Goal: Task Accomplishment & Management: Use online tool/utility

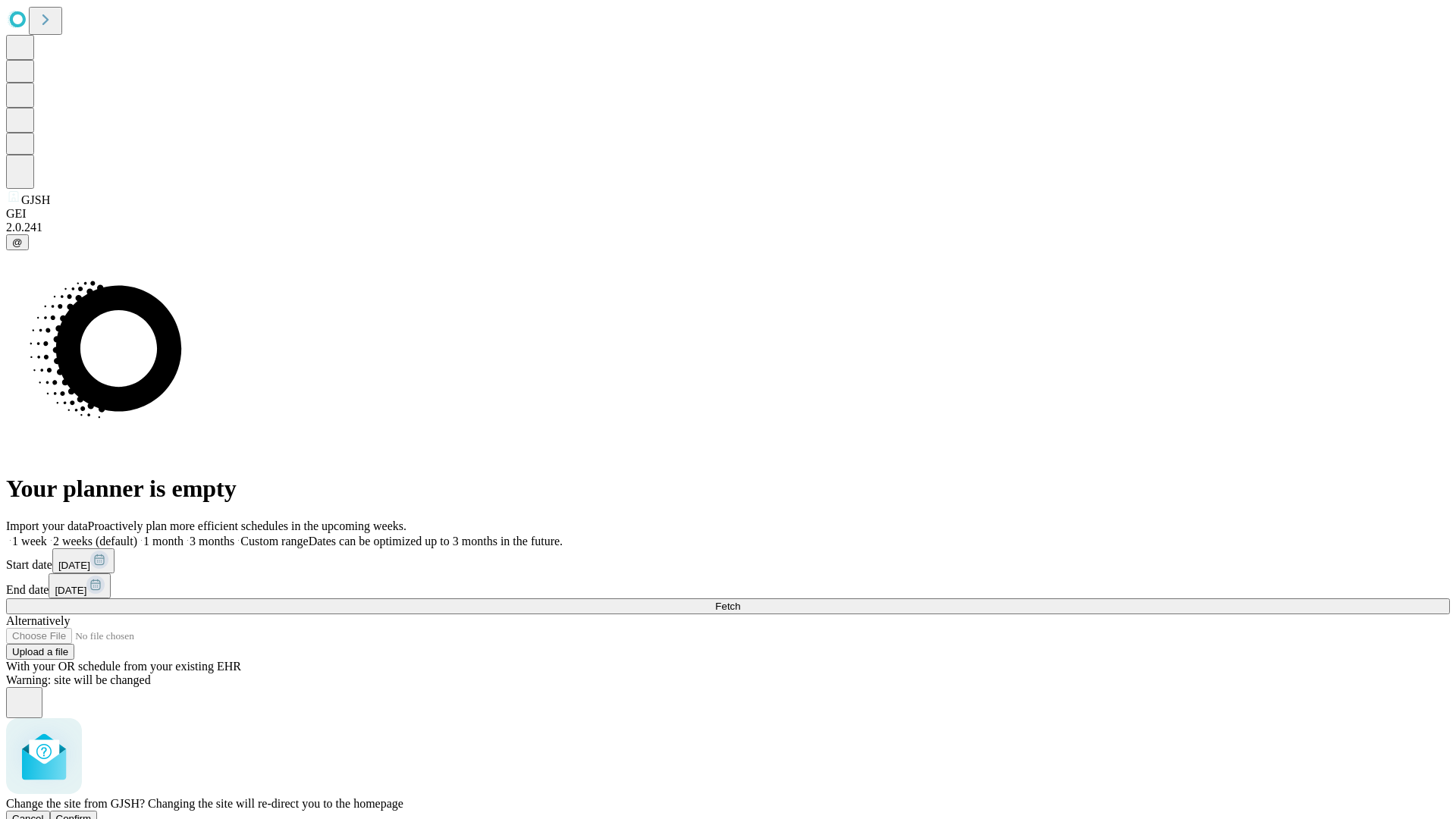
click at [91, 813] on span "Confirm" at bounding box center [74, 818] width 35 height 12
click at [138, 534] on label "2 weeks (default)" at bounding box center [91, 541] width 90 height 13
click at [740, 601] on span "Fetch" at bounding box center [727, 606] width 25 height 12
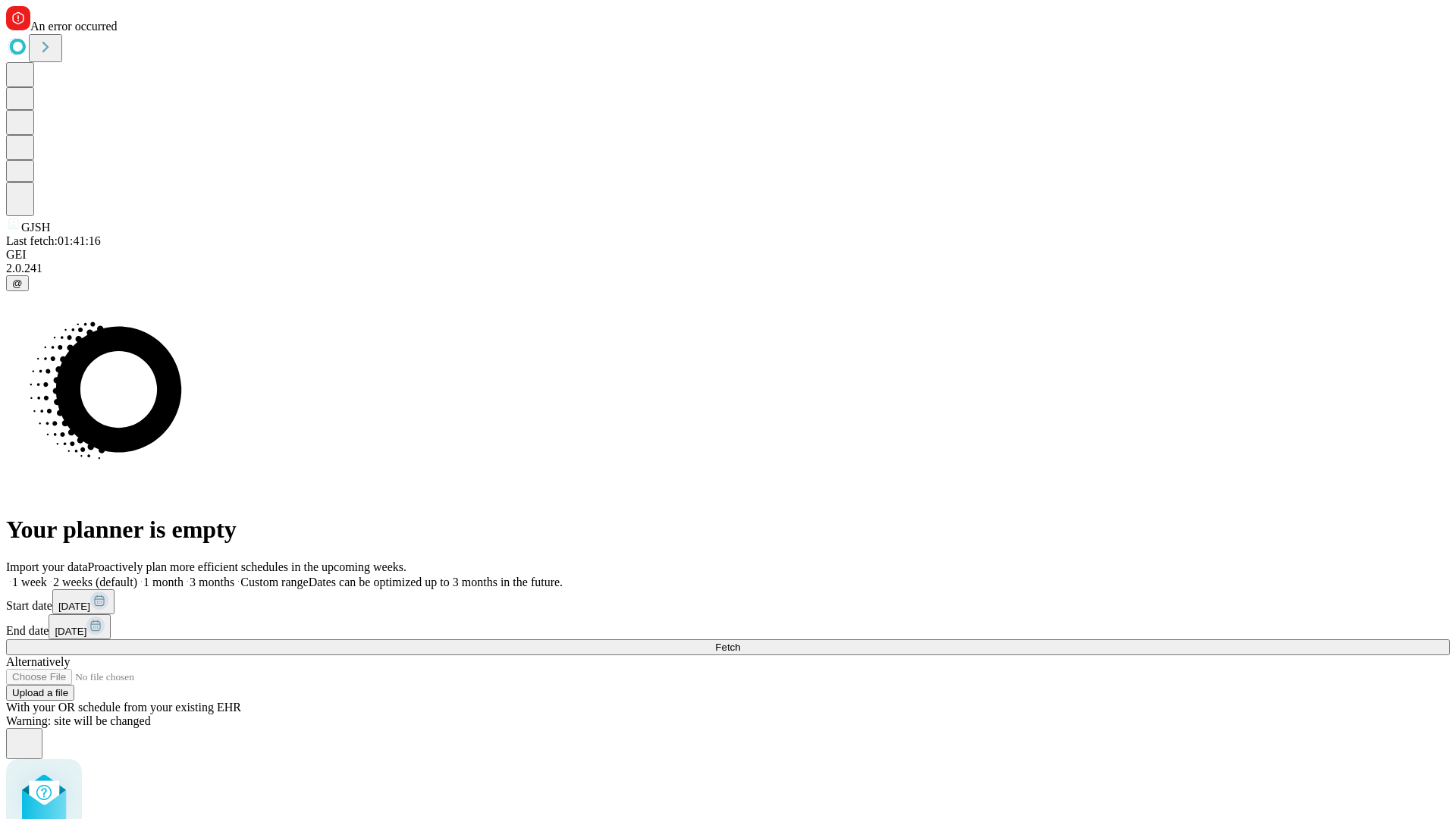
click at [138, 576] on label "2 weeks (default)" at bounding box center [91, 582] width 90 height 13
click at [740, 641] on span "Fetch" at bounding box center [727, 647] width 25 height 12
click at [138, 576] on label "2 weeks (default)" at bounding box center [91, 582] width 90 height 13
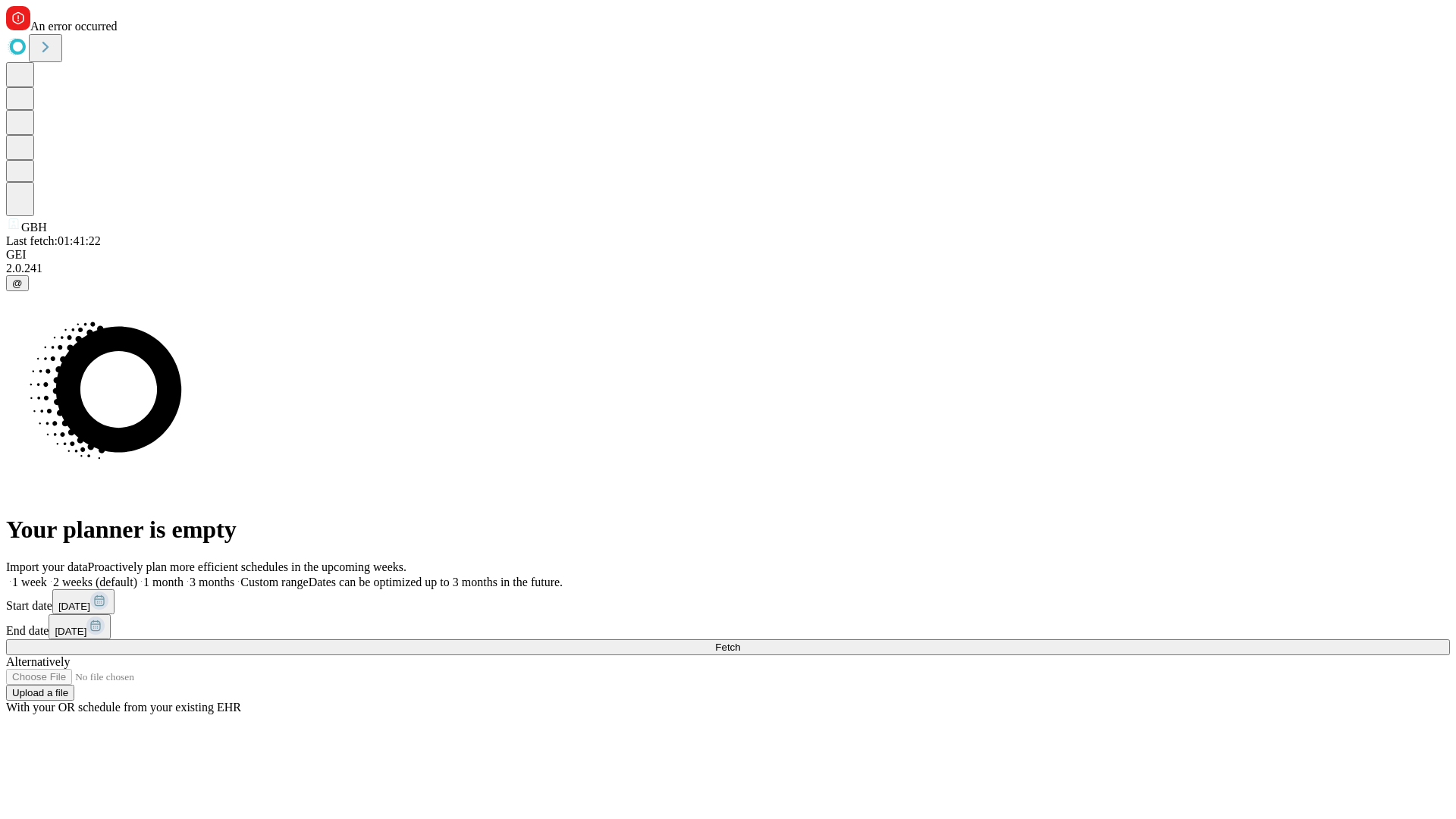
click at [740, 641] on span "Fetch" at bounding box center [727, 647] width 25 height 12
click at [138, 576] on label "2 weeks (default)" at bounding box center [91, 582] width 90 height 13
click at [740, 641] on span "Fetch" at bounding box center [727, 647] width 25 height 12
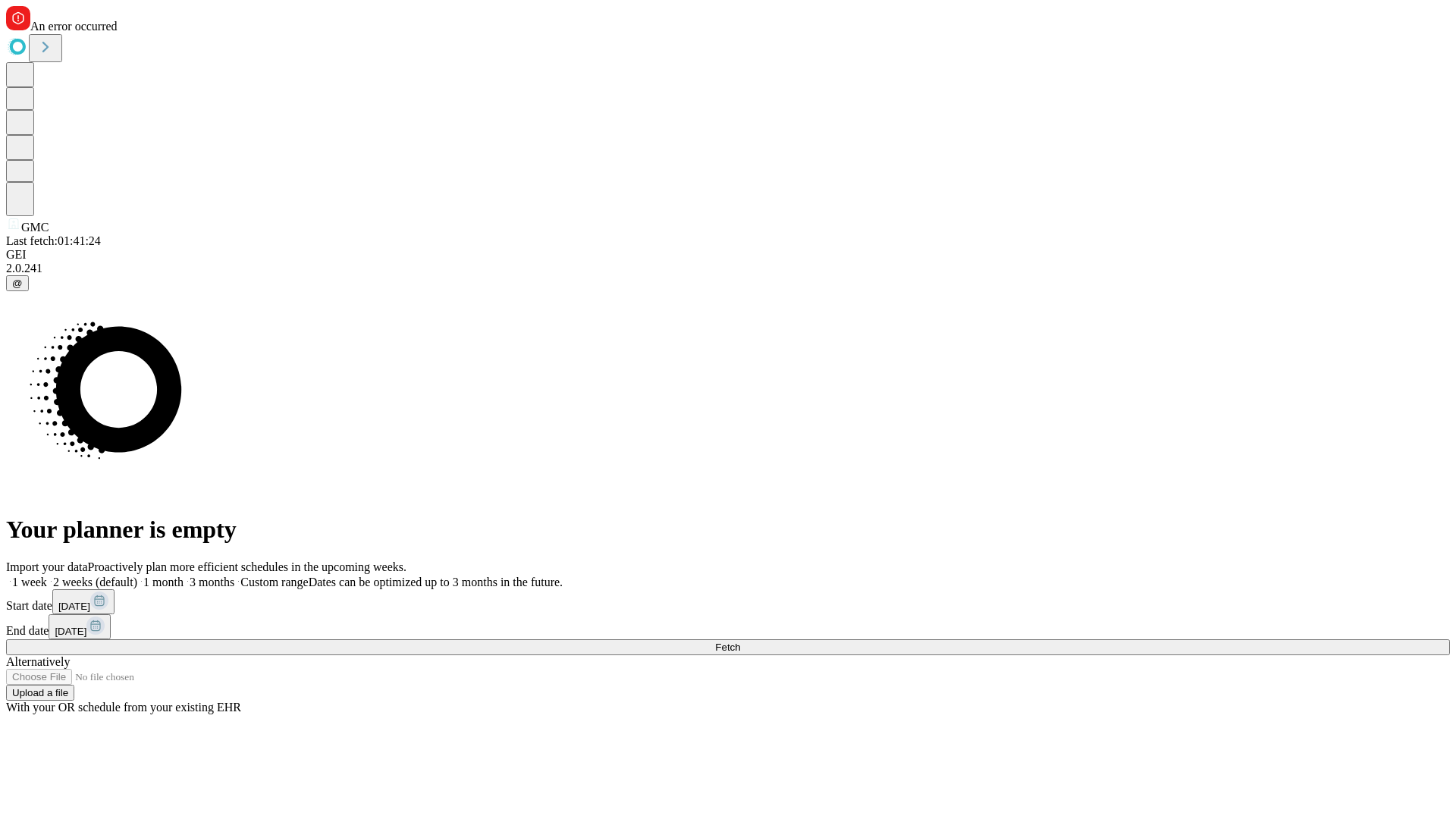
click at [138, 576] on label "2 weeks (default)" at bounding box center [91, 582] width 90 height 13
click at [740, 641] on span "Fetch" at bounding box center [727, 647] width 25 height 12
click at [138, 576] on label "2 weeks (default)" at bounding box center [91, 582] width 90 height 13
click at [740, 641] on span "Fetch" at bounding box center [727, 647] width 25 height 12
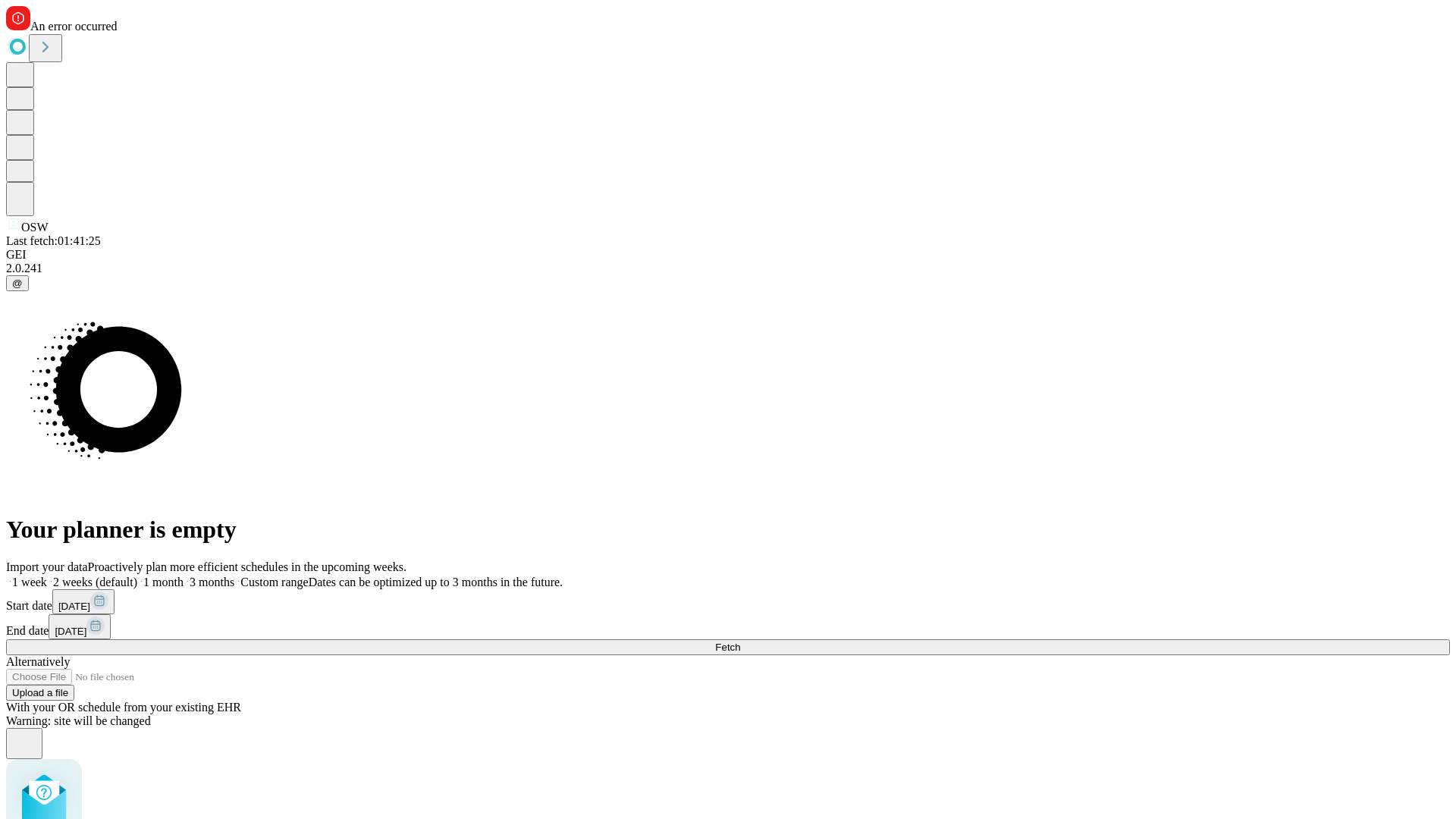
click at [138, 576] on label "2 weeks (default)" at bounding box center [91, 582] width 90 height 13
click at [740, 641] on span "Fetch" at bounding box center [727, 647] width 25 height 12
click at [138, 576] on label "2 weeks (default)" at bounding box center [91, 582] width 90 height 13
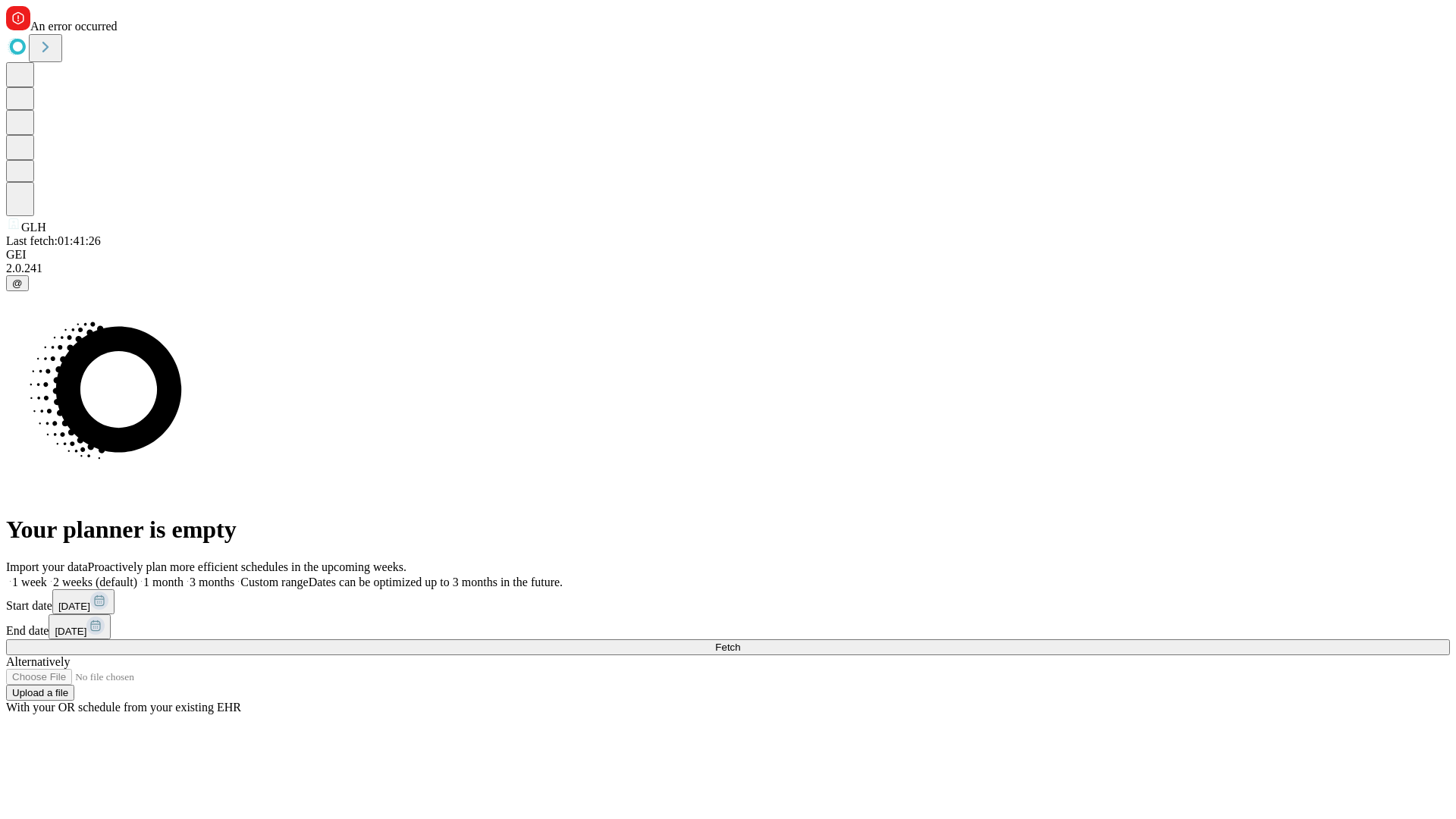
click at [740, 641] on span "Fetch" at bounding box center [727, 647] width 25 height 12
click at [138, 576] on label "2 weeks (default)" at bounding box center [91, 582] width 90 height 13
click at [740, 641] on span "Fetch" at bounding box center [727, 647] width 25 height 12
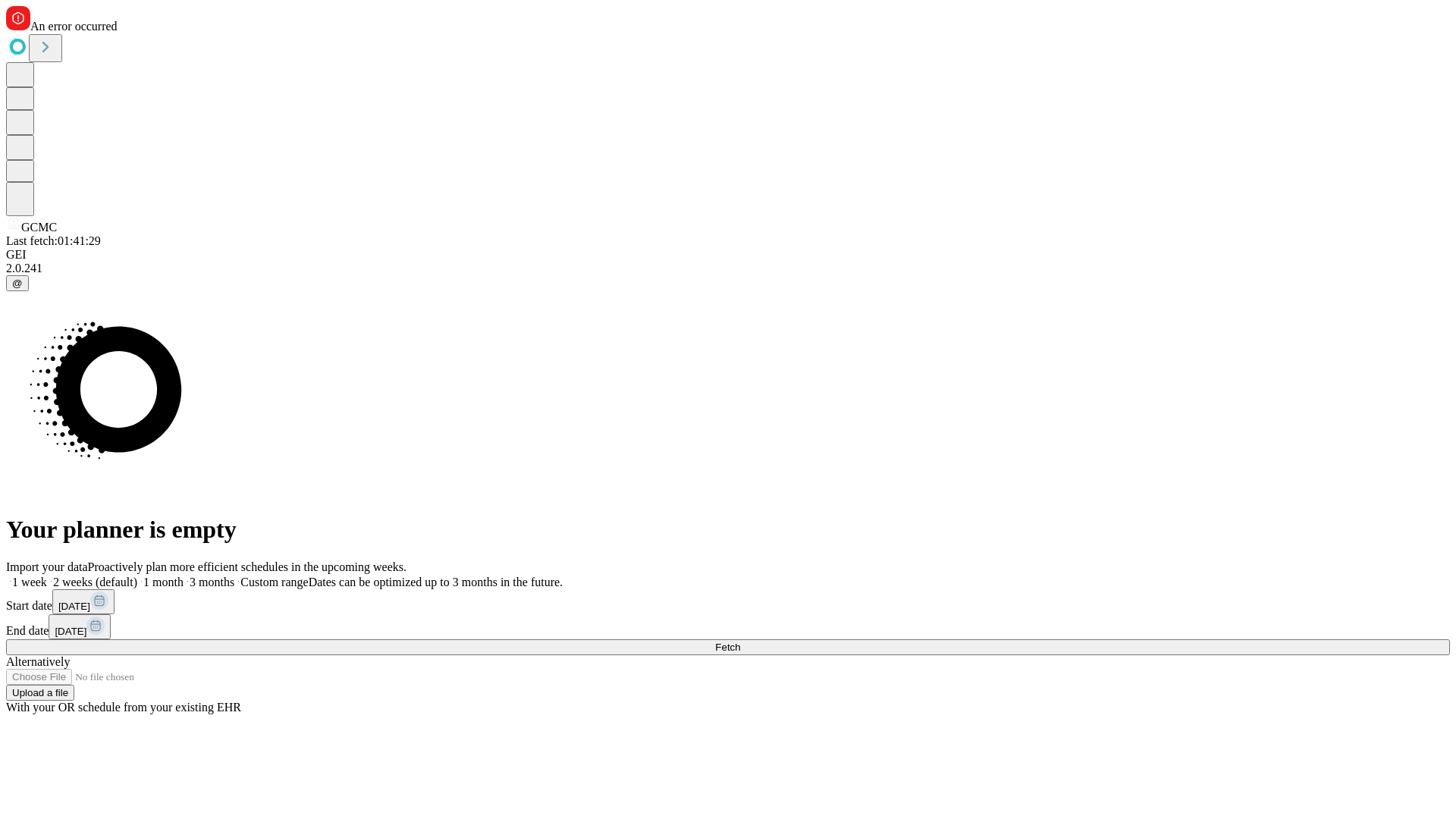
click at [138, 576] on label "2 weeks (default)" at bounding box center [91, 582] width 90 height 13
click at [740, 641] on span "Fetch" at bounding box center [727, 647] width 25 height 12
click at [138, 576] on label "2 weeks (default)" at bounding box center [91, 582] width 90 height 13
click at [740, 641] on span "Fetch" at bounding box center [727, 647] width 25 height 12
